Goal: Information Seeking & Learning: Learn about a topic

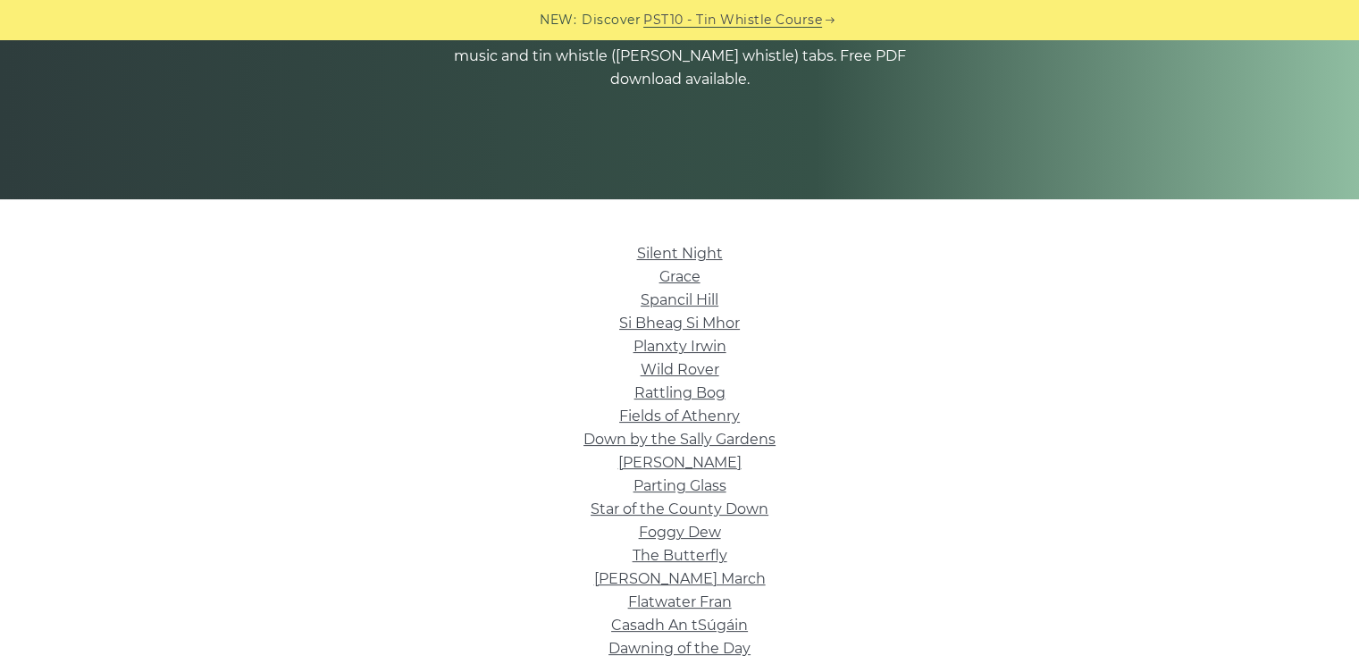
scroll to position [268, 0]
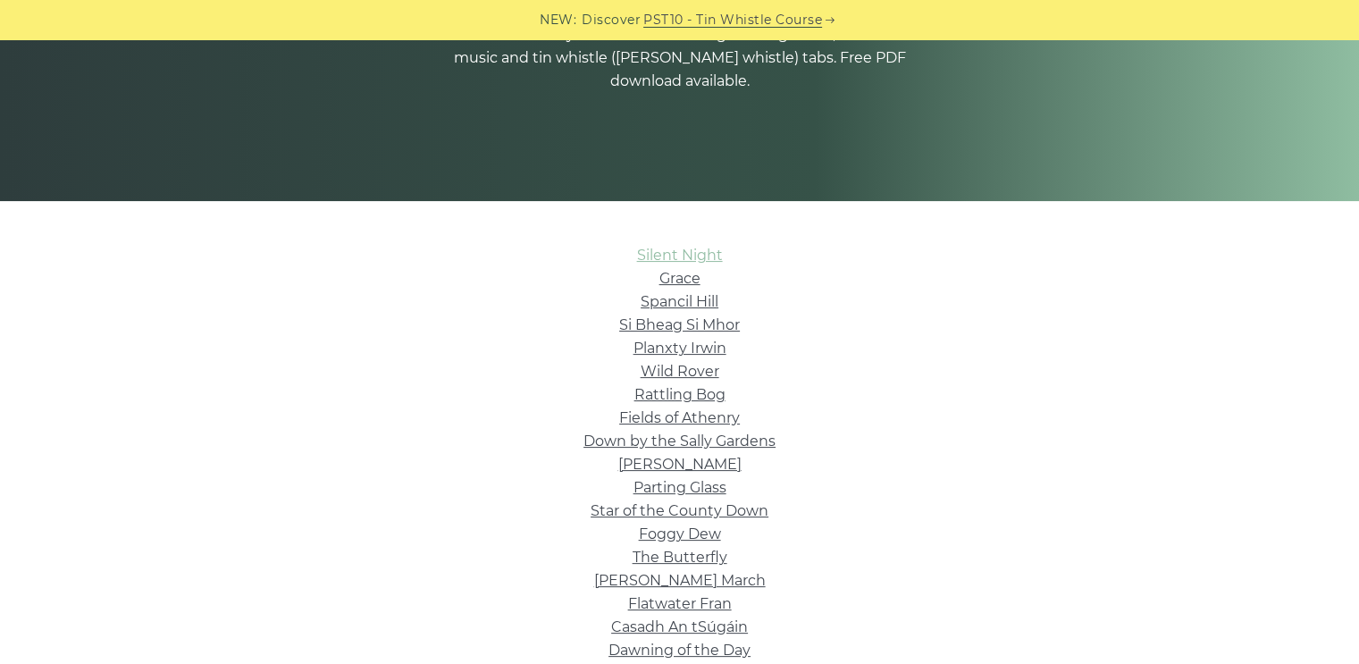
click at [651, 249] on link "Silent Night" at bounding box center [680, 255] width 86 height 17
drag, startPoint x: 682, startPoint y: 277, endPoint x: 865, endPoint y: 303, distance: 184.1
click at [683, 277] on link "Grace" at bounding box center [679, 278] width 41 height 17
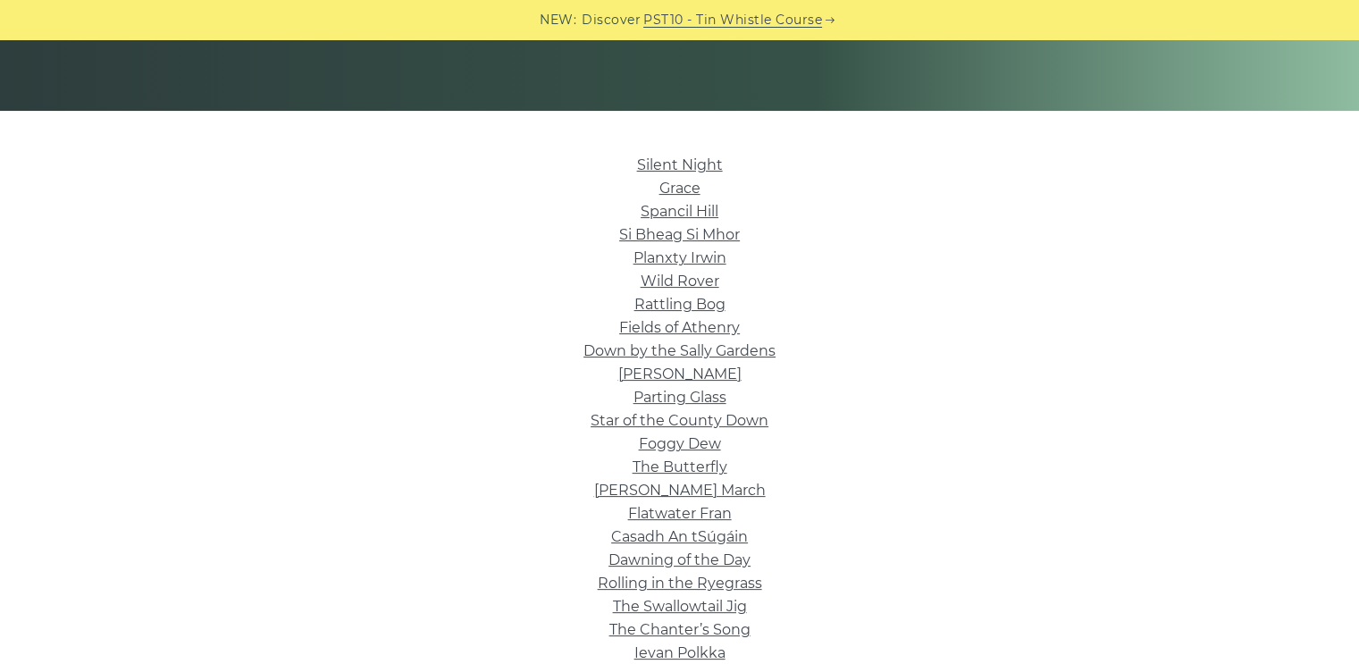
scroll to position [357, 0]
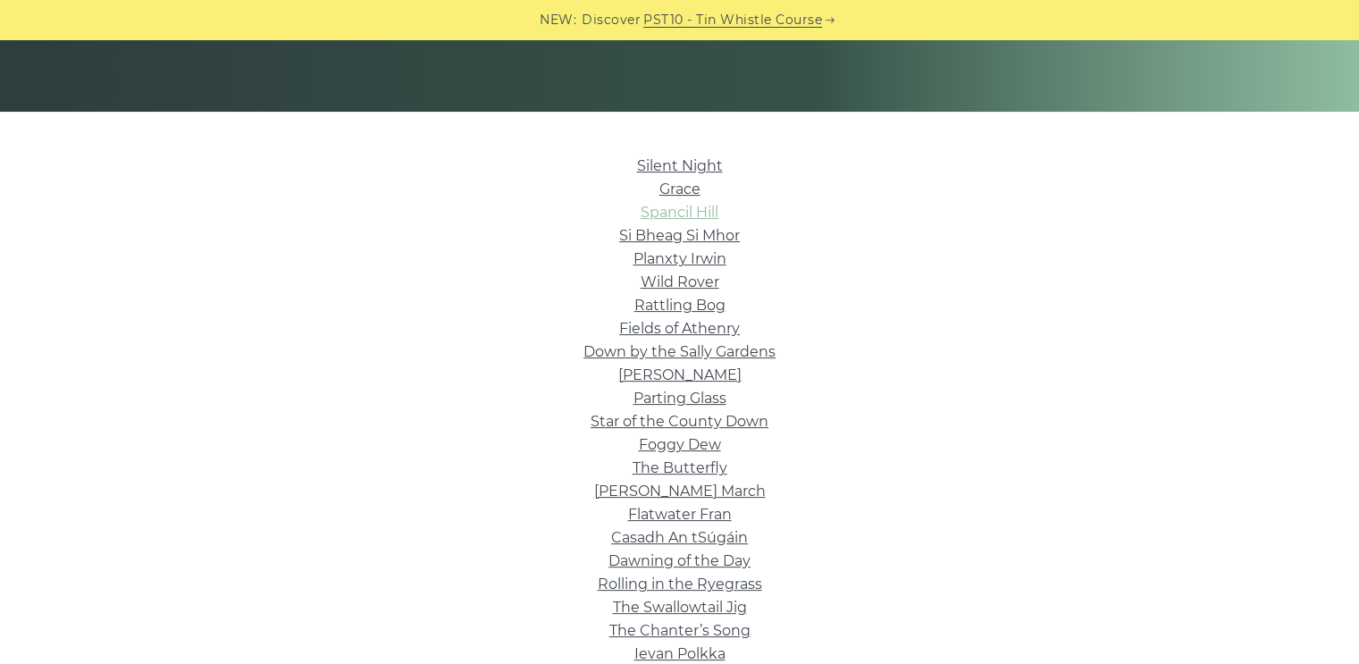
click at [668, 213] on link "Spancil Hill" at bounding box center [680, 212] width 78 height 17
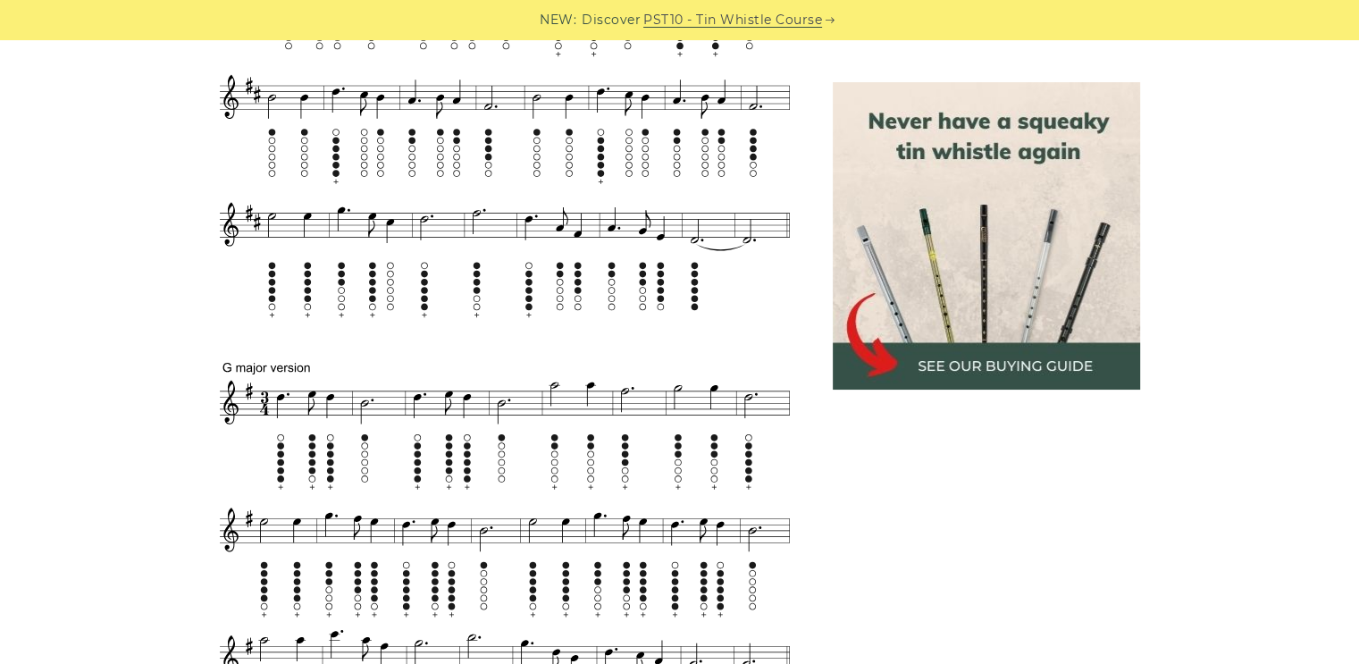
scroll to position [800, 0]
click at [1009, 366] on img at bounding box center [986, 235] width 307 height 307
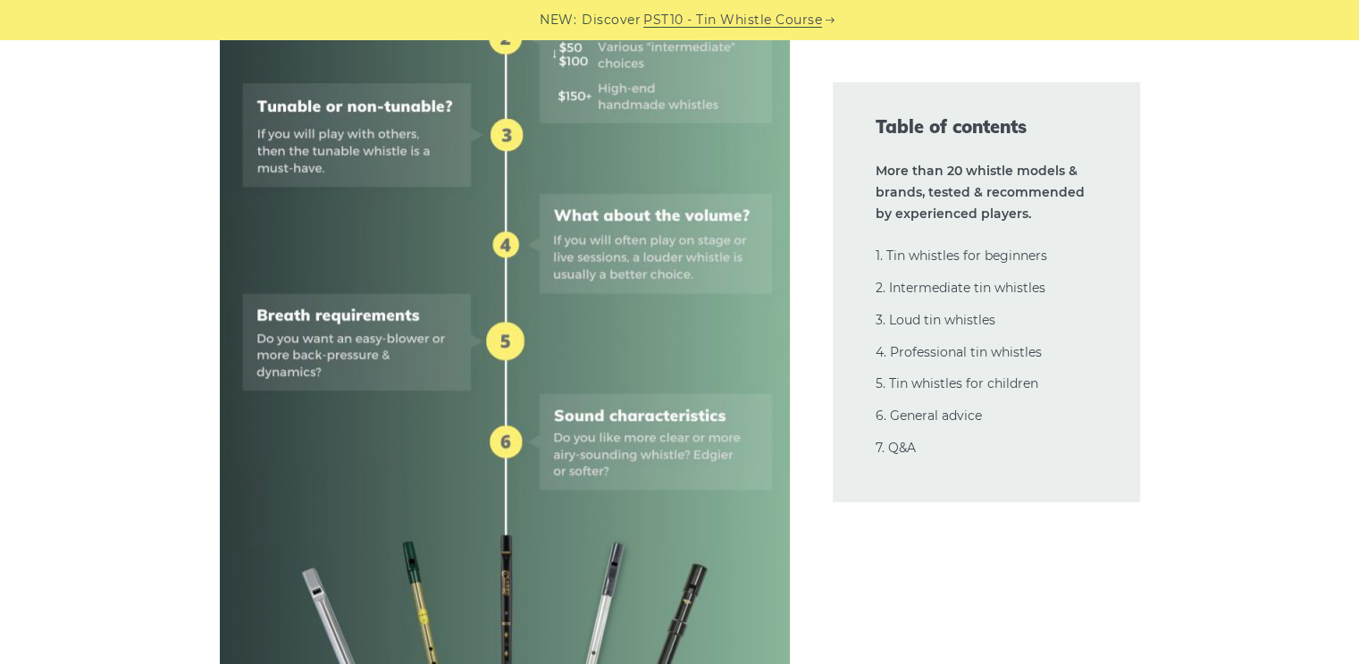
scroll to position [1071, 0]
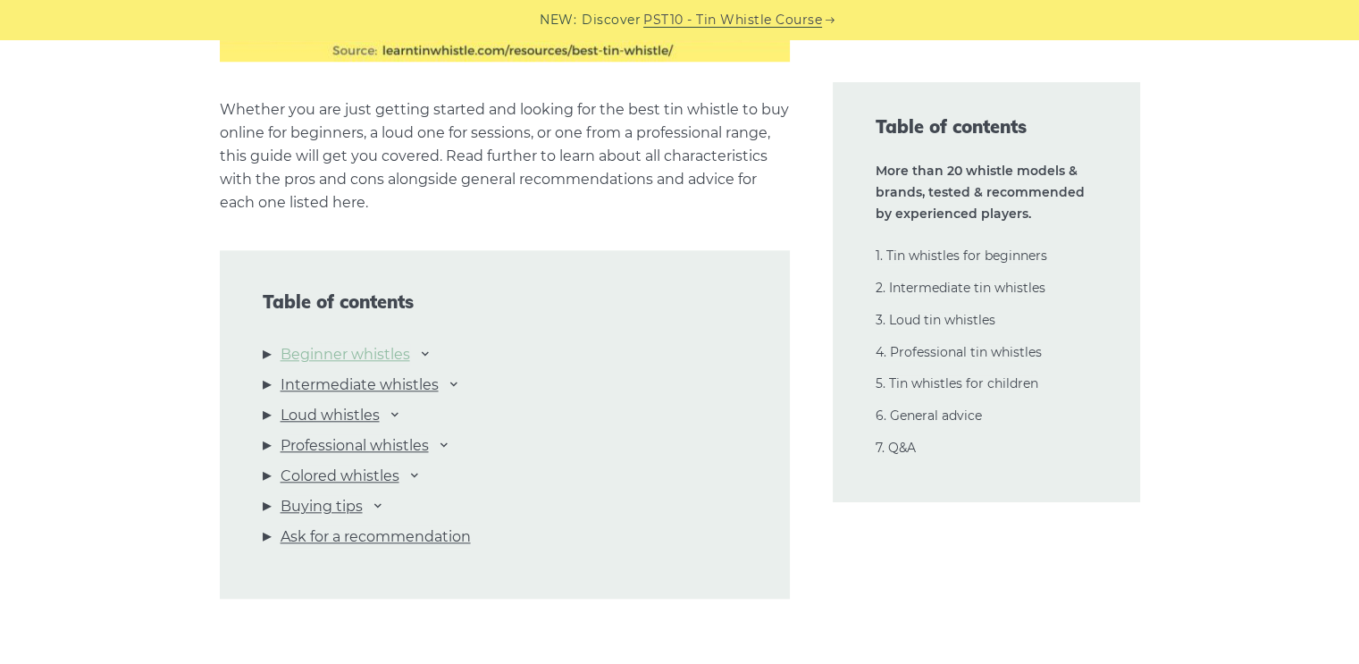
click at [391, 352] on link "Beginner whistles" at bounding box center [345, 354] width 130 height 23
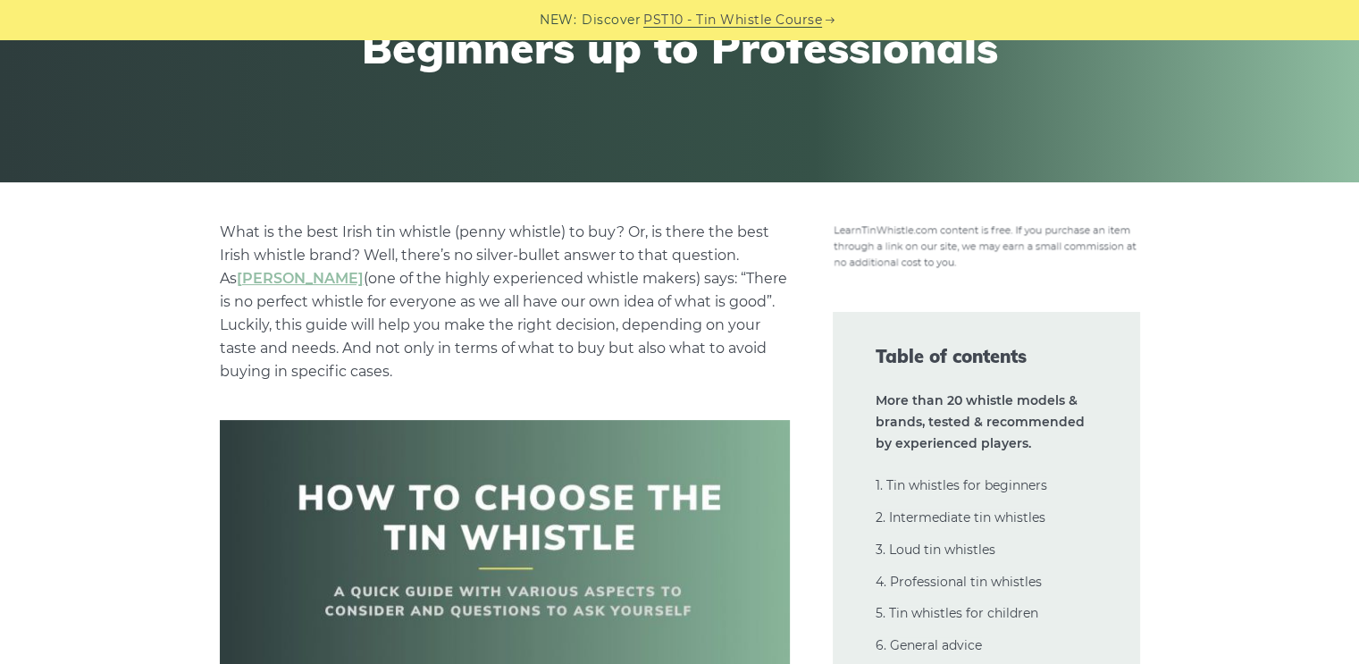
scroll to position [0, 0]
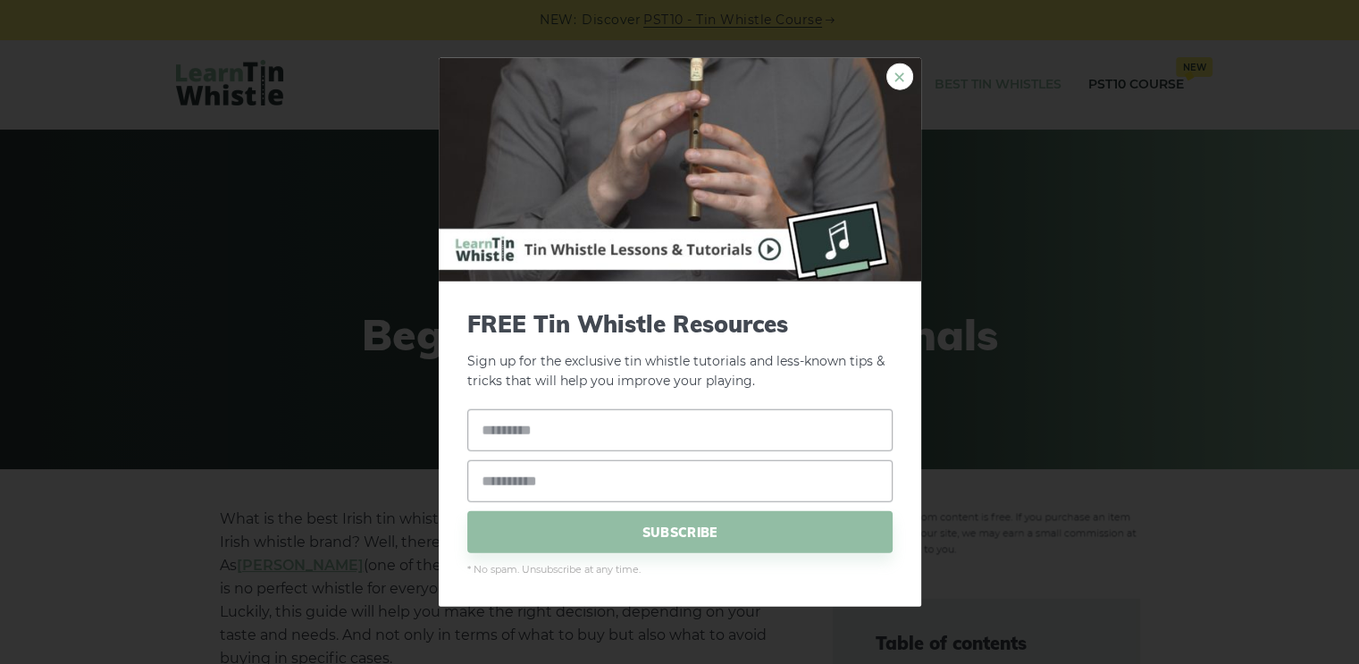
click at [898, 72] on link "×" at bounding box center [899, 76] width 27 height 27
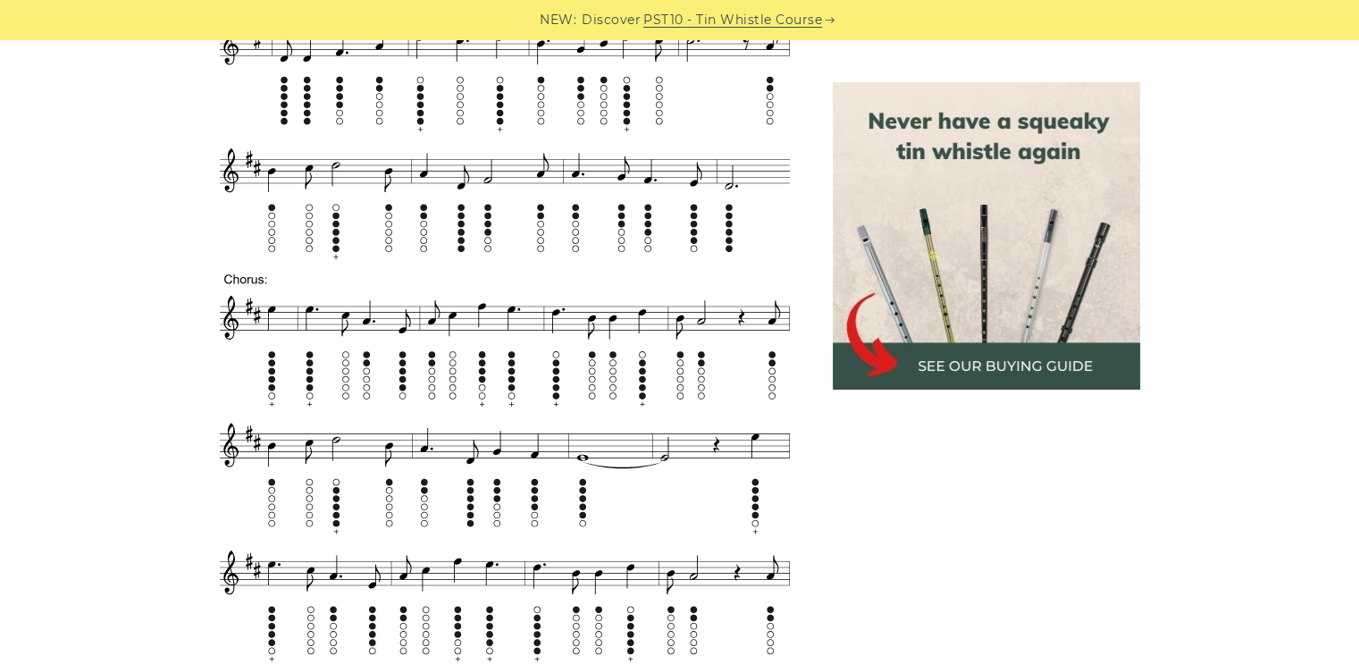
scroll to position [899, 0]
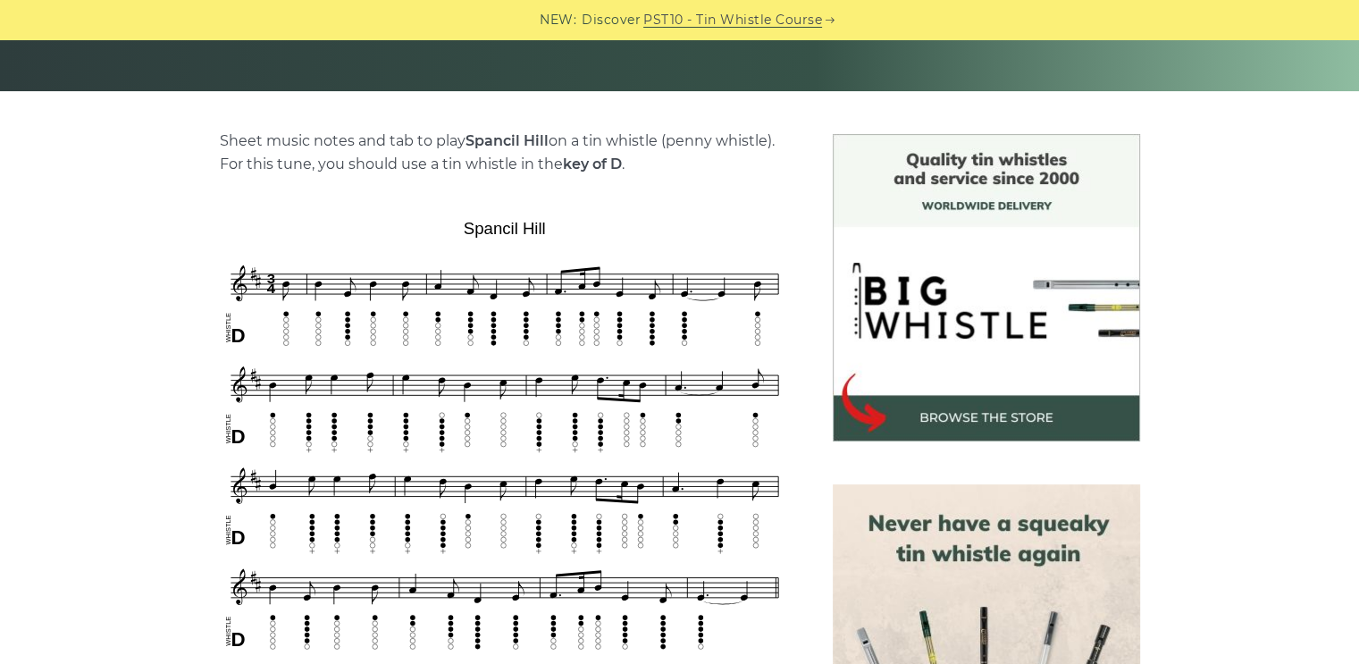
scroll to position [381, 0]
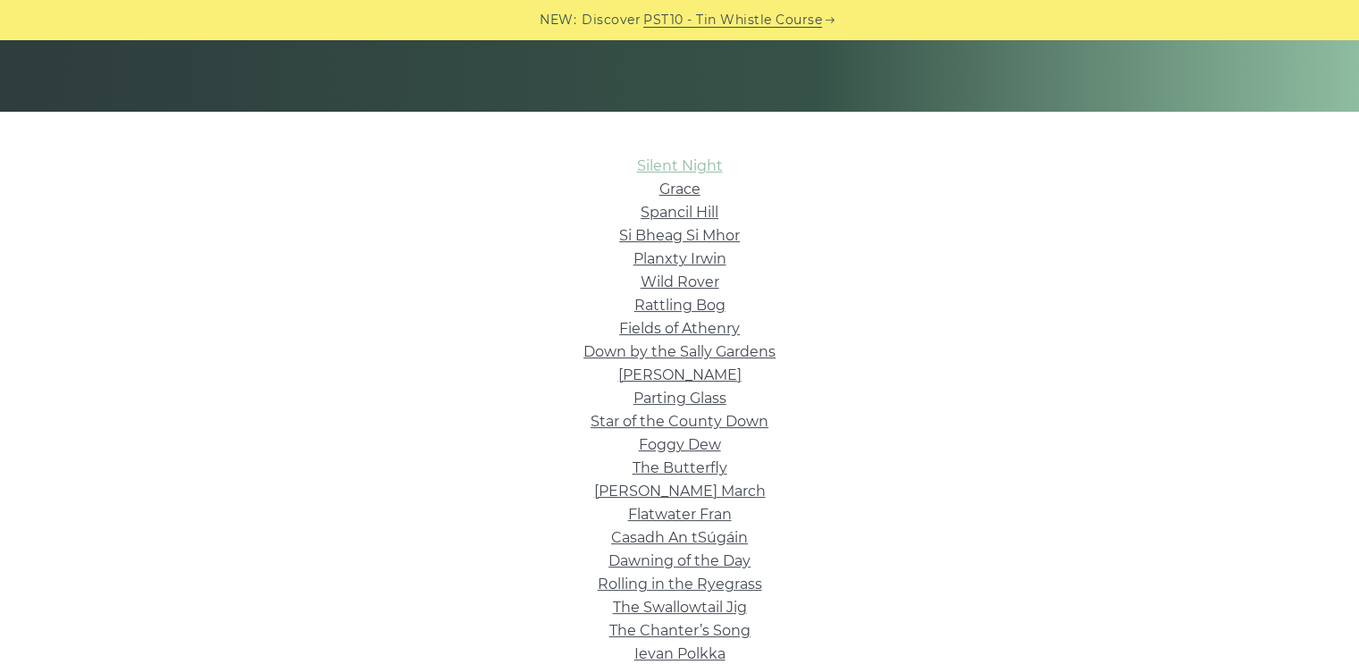
click at [707, 163] on link "Silent Night" at bounding box center [680, 165] width 86 height 17
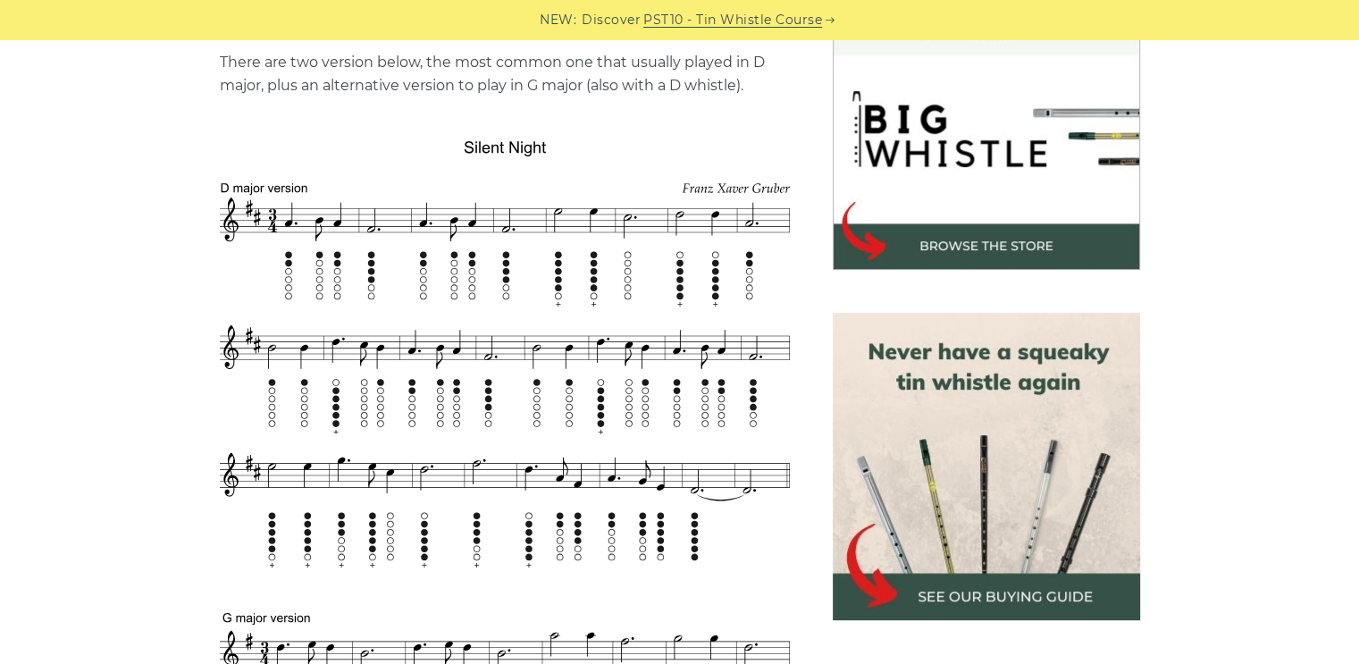
scroll to position [550, 0]
